Goal: Check status: Check status

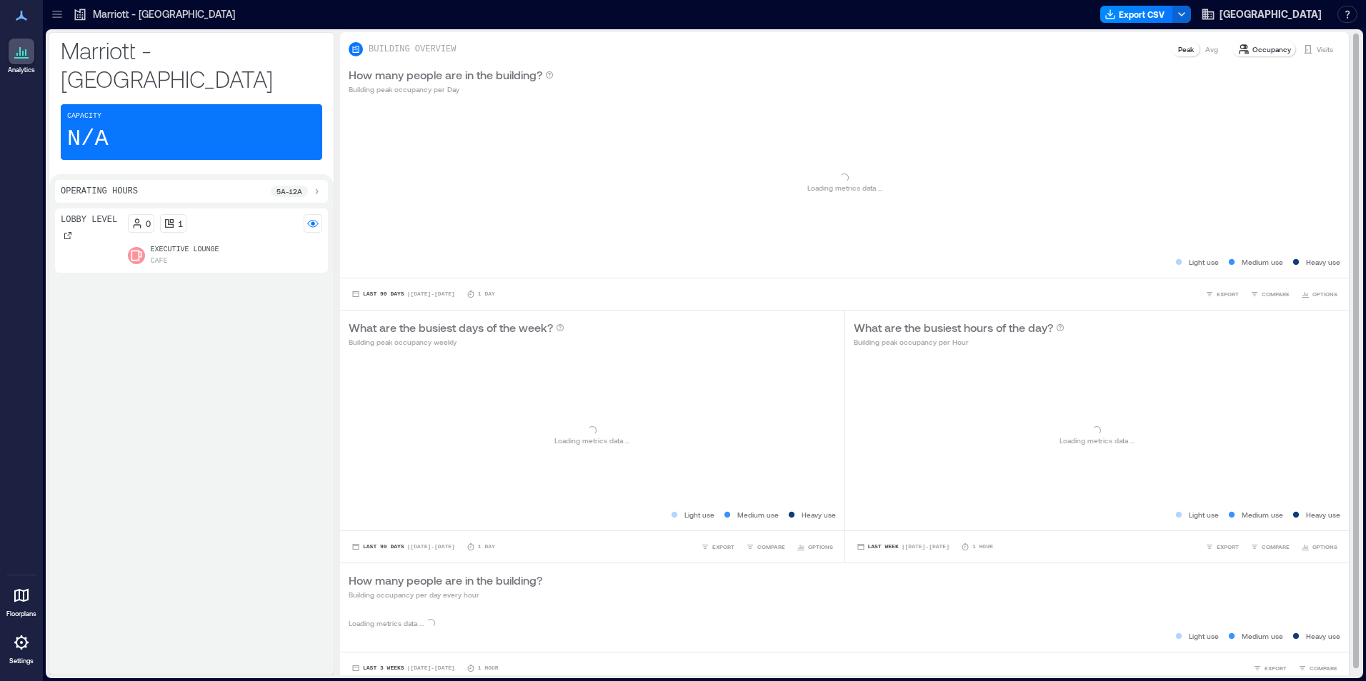
click at [1317, 50] on p "Visits" at bounding box center [1325, 49] width 16 height 11
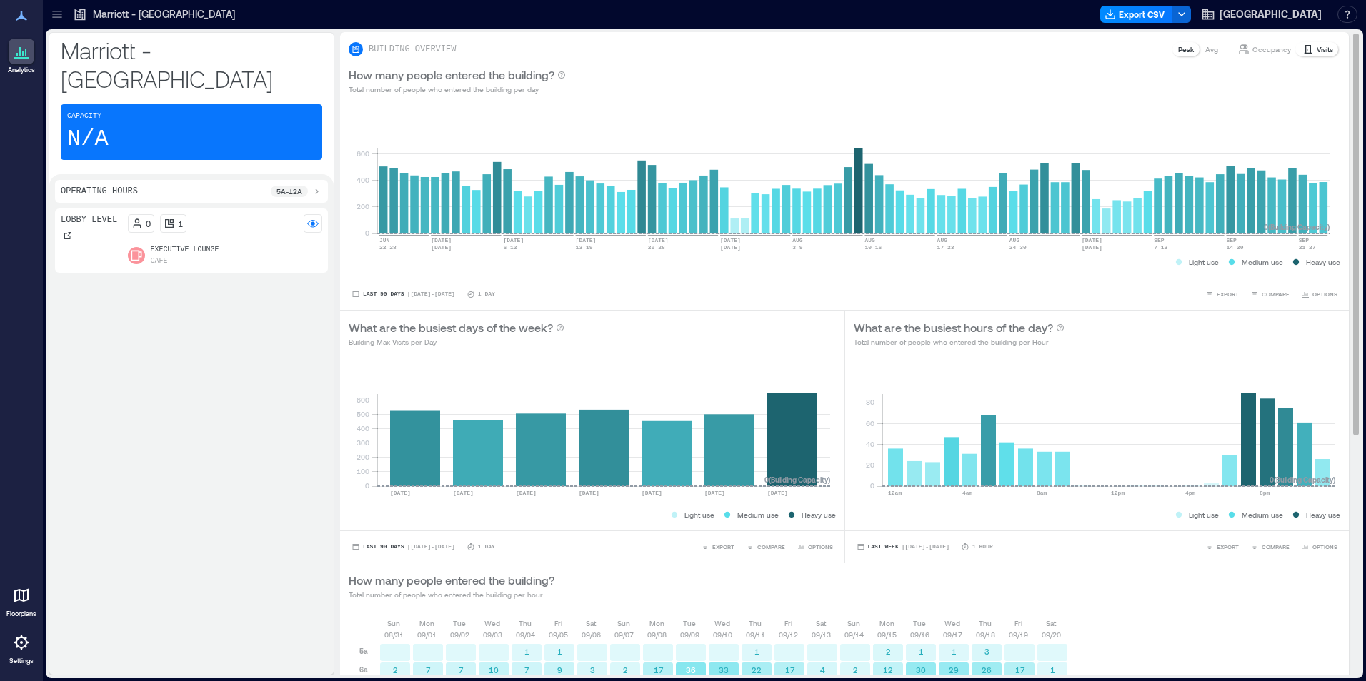
click at [1307, 43] on div "Visits" at bounding box center [1318, 49] width 42 height 14
click at [343, 586] on div "How many people entered the building? Total number of people who entered the bu…" at bounding box center [844, 587] width 1009 height 46
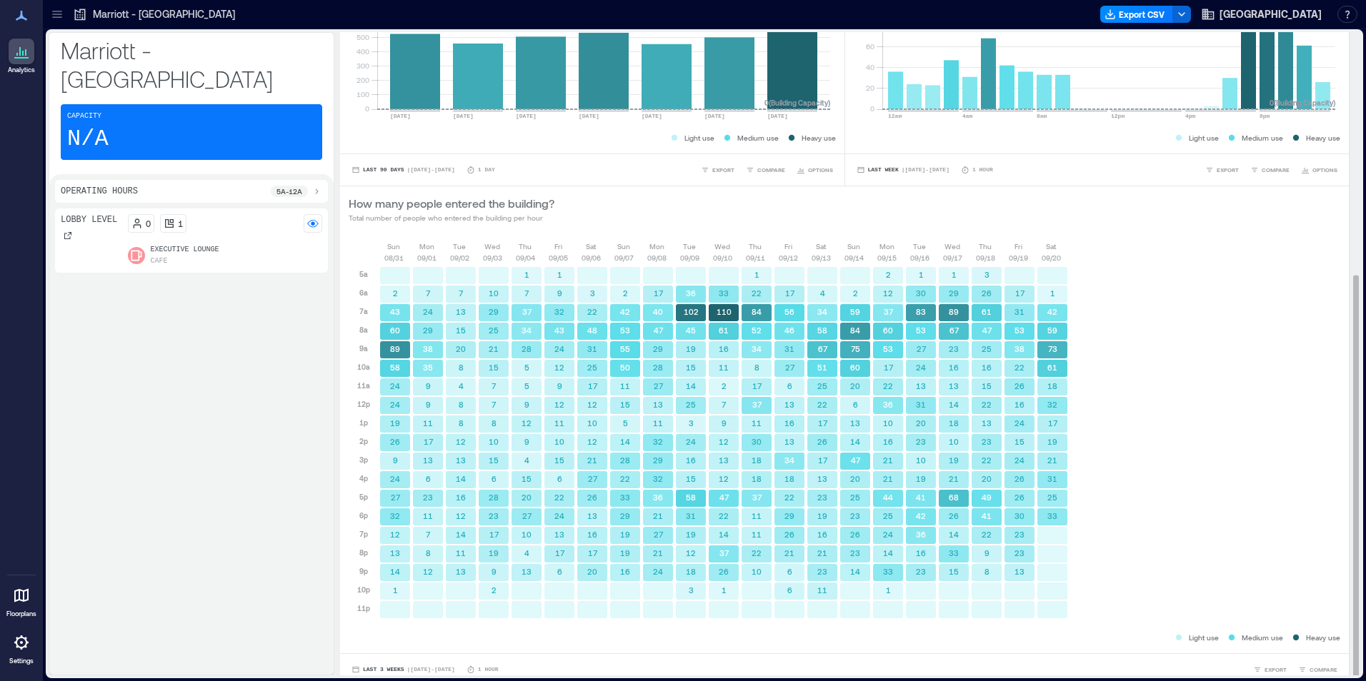
scroll to position [387, 0]
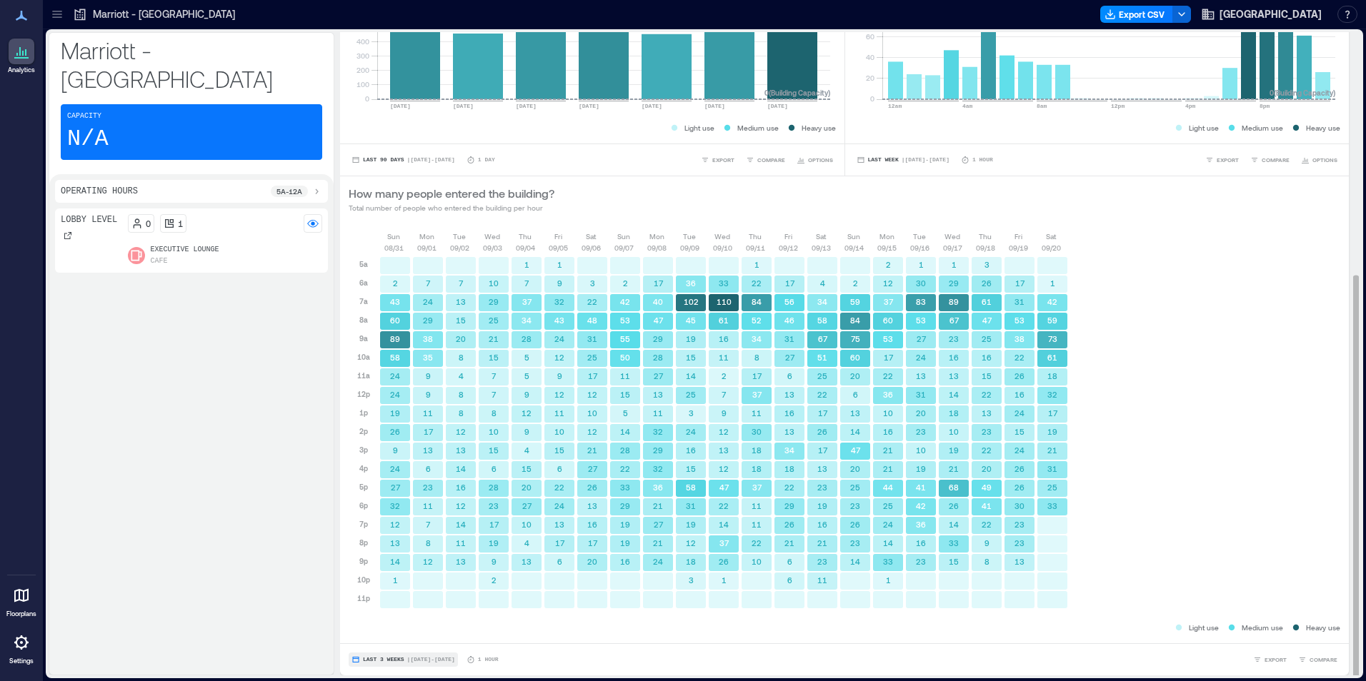
click at [362, 665] on button "Last 3 Weeks | [DATE] - [DATE]" at bounding box center [403, 660] width 109 height 14
click at [386, 628] on span "Custom" at bounding box center [377, 633] width 31 height 11
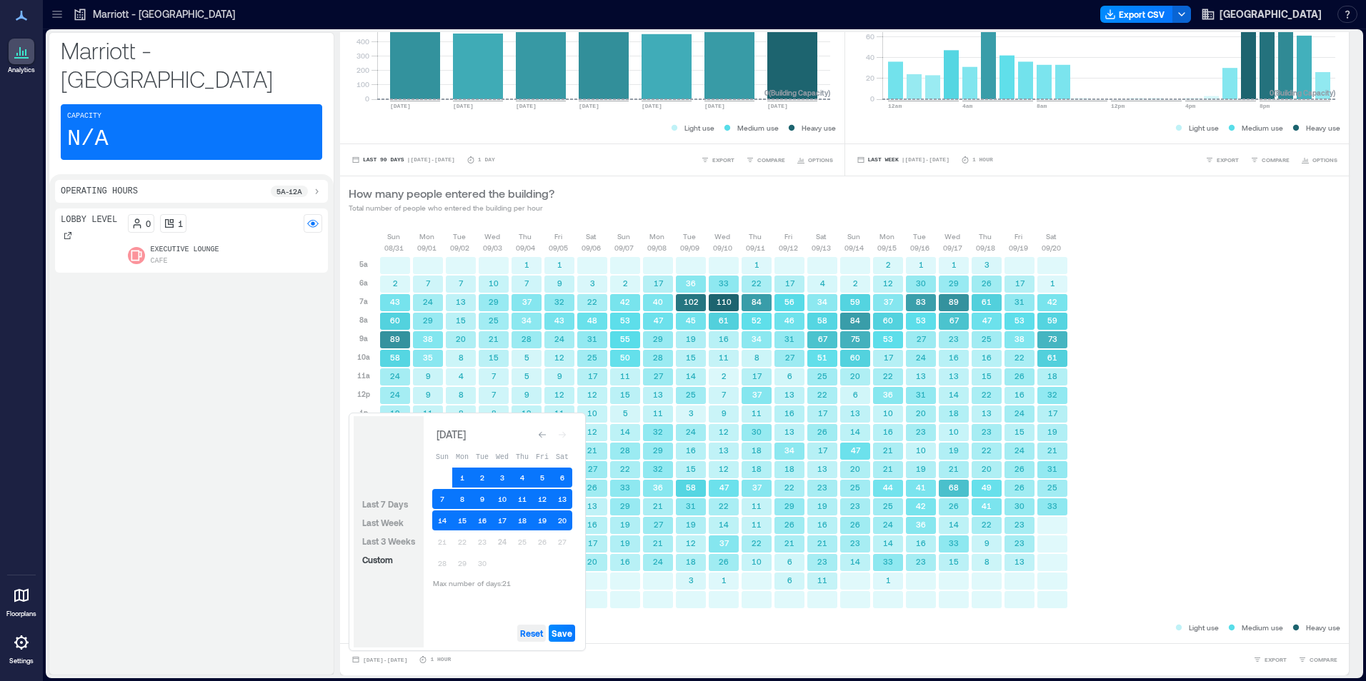
click at [533, 631] on span "Reset" at bounding box center [531, 633] width 23 height 11
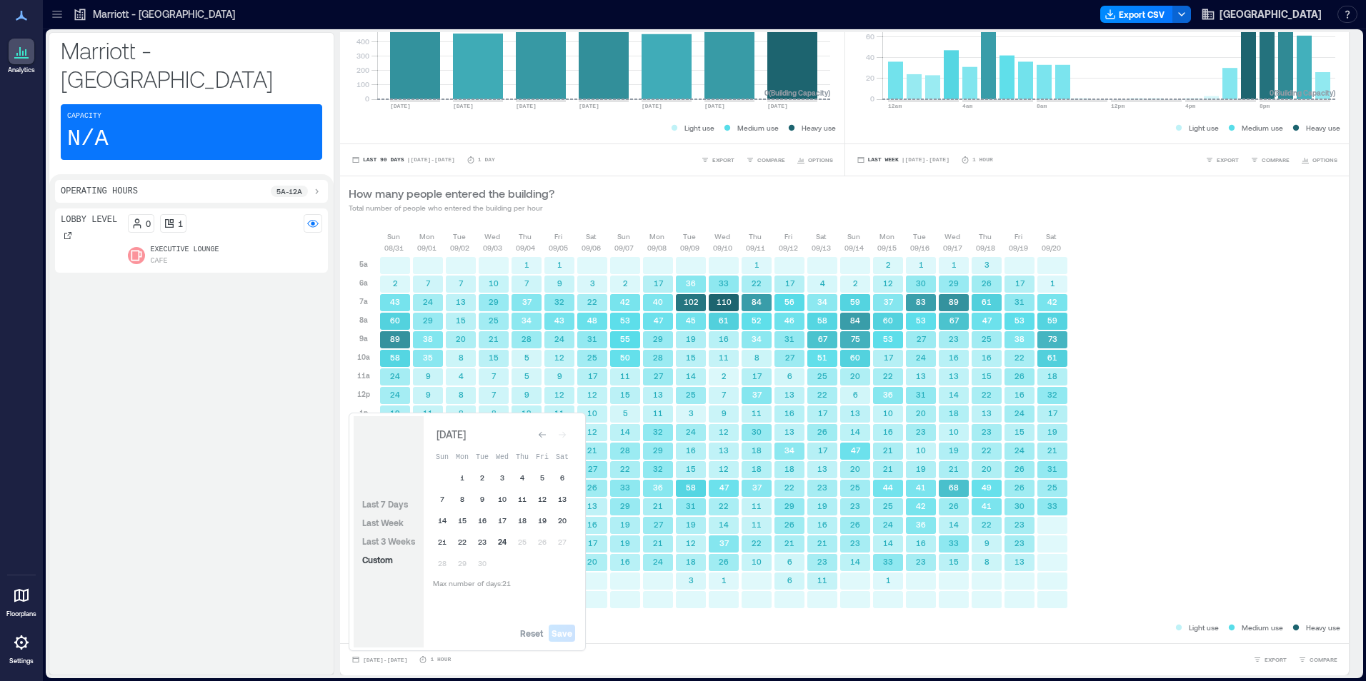
click at [504, 543] on button "24" at bounding box center [502, 542] width 20 height 20
click at [489, 541] on button "23" at bounding box center [482, 542] width 20 height 20
click at [469, 544] on button "22" at bounding box center [462, 542] width 20 height 20
click at [570, 638] on span "Save" at bounding box center [561, 633] width 21 height 11
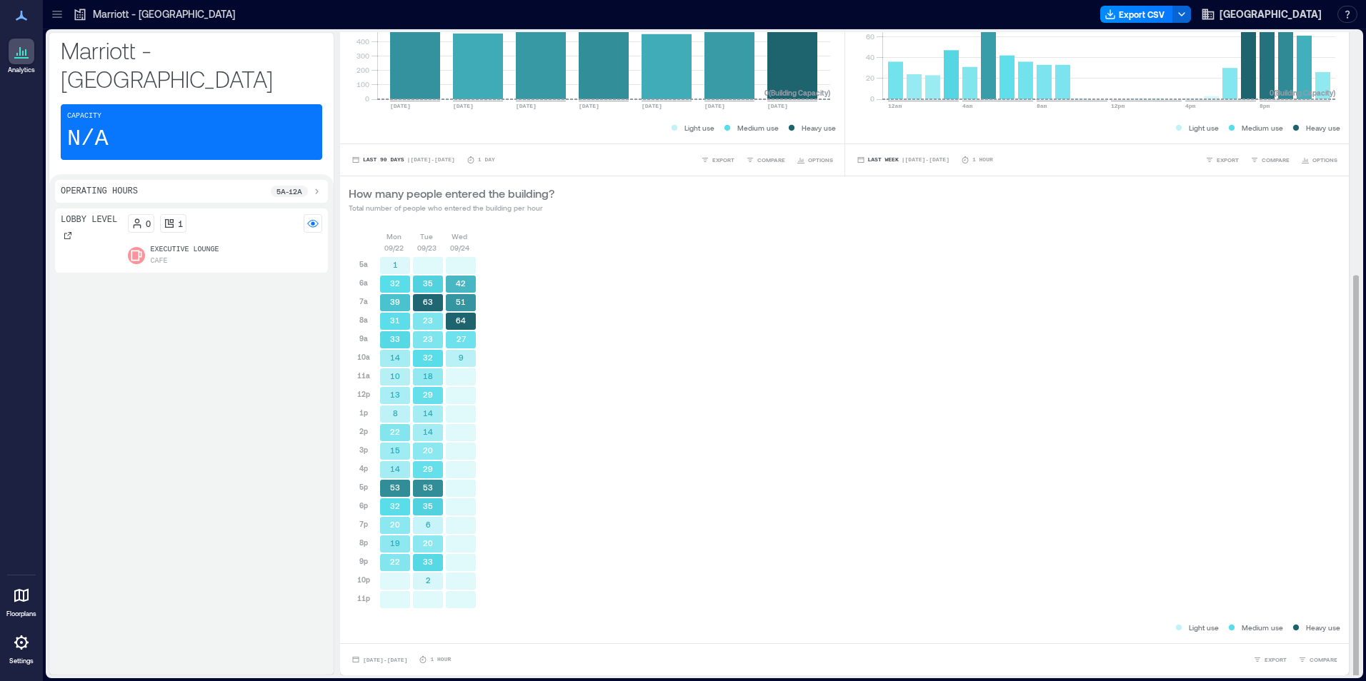
click at [631, 280] on div "[DATE] [DATE] [DATE] 5a 6a 7a 8a 9a 10a 11a 12p 1p 2p 3p 4p 5p 6p 7p 8p 9p 10p …" at bounding box center [845, 426] width 992 height 390
